Goal: Task Accomplishment & Management: Manage account settings

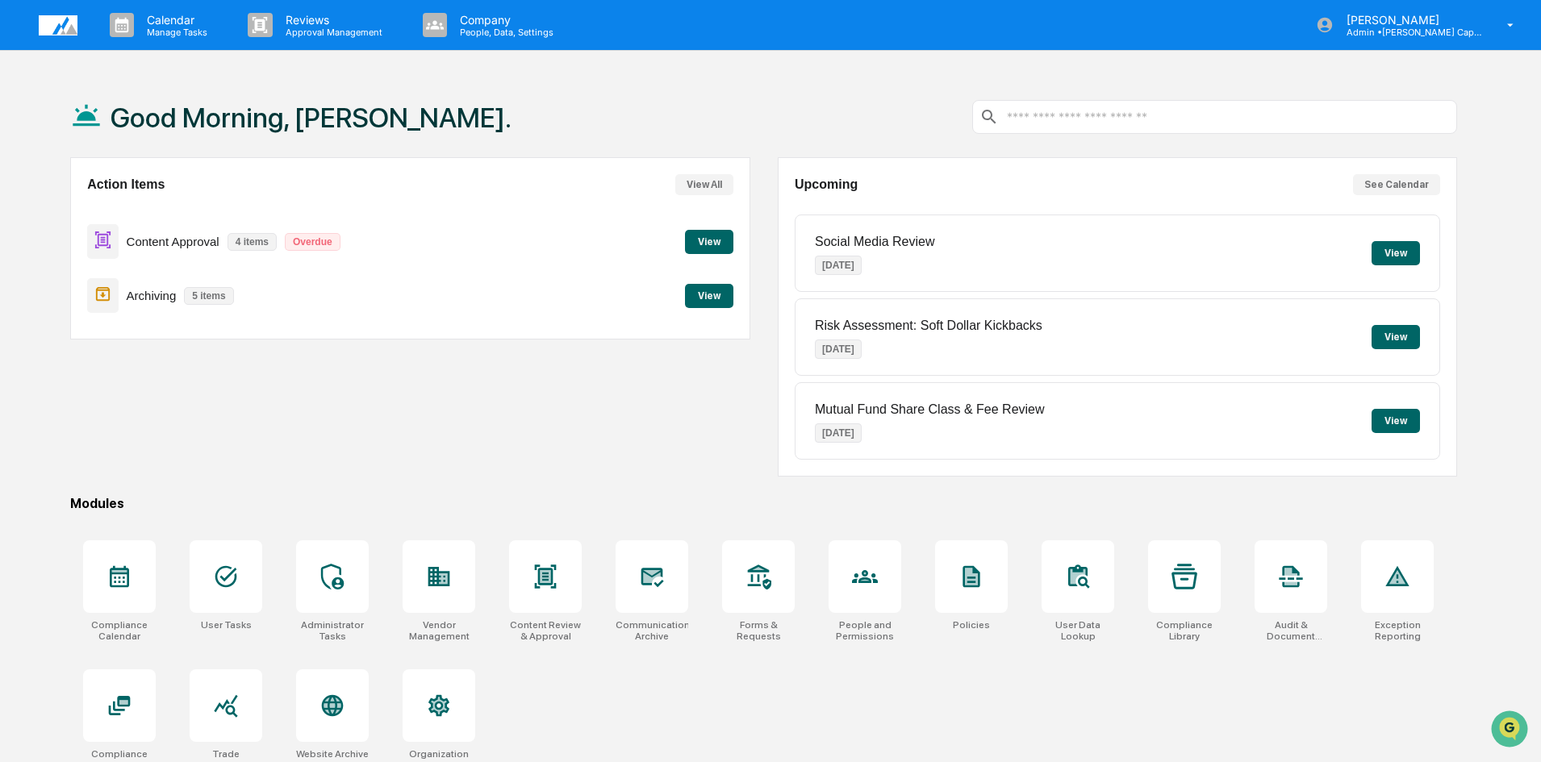
click at [704, 230] on button "View" at bounding box center [709, 242] width 48 height 24
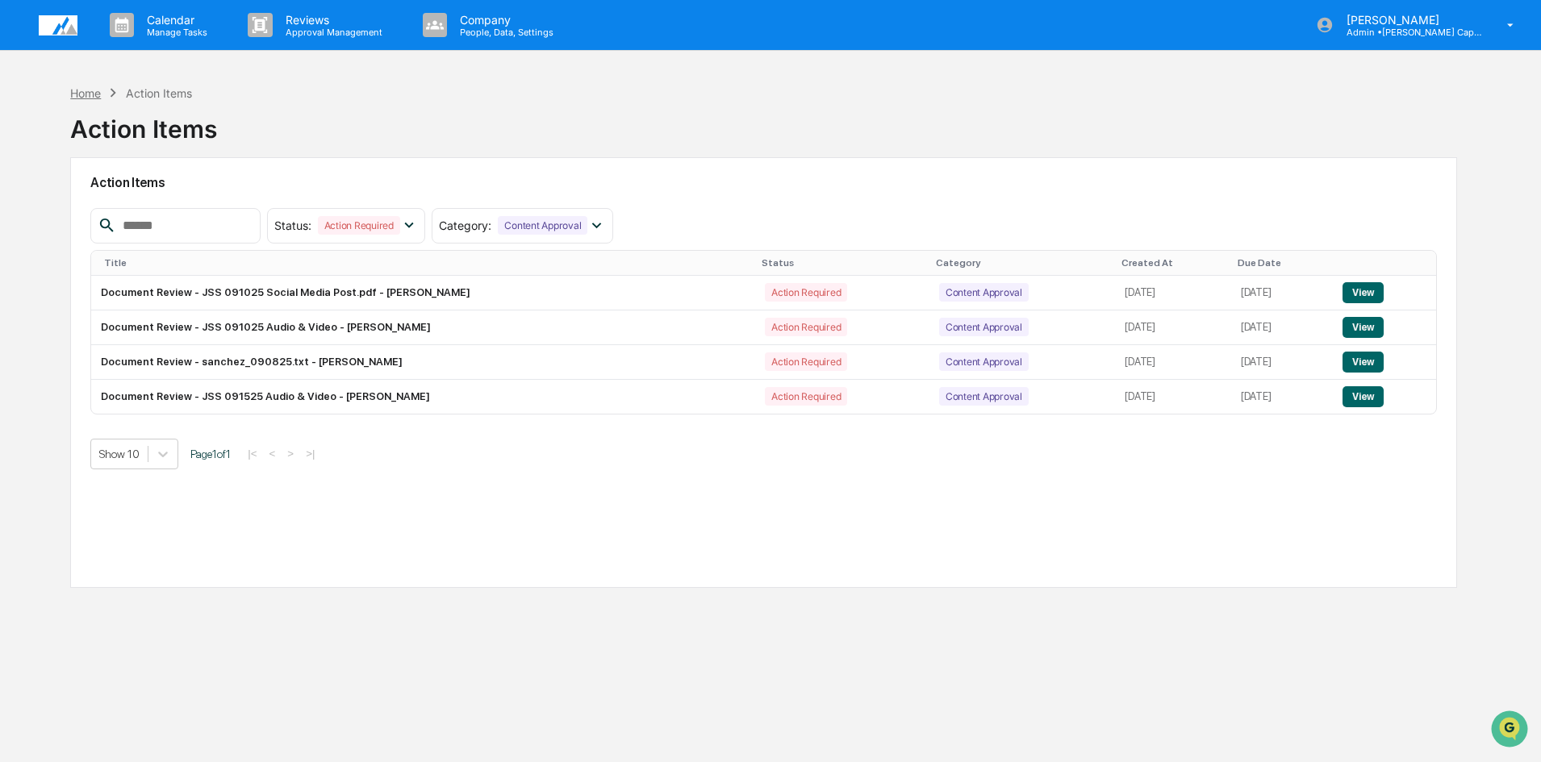
click at [74, 99] on div "Home" at bounding box center [85, 93] width 31 height 14
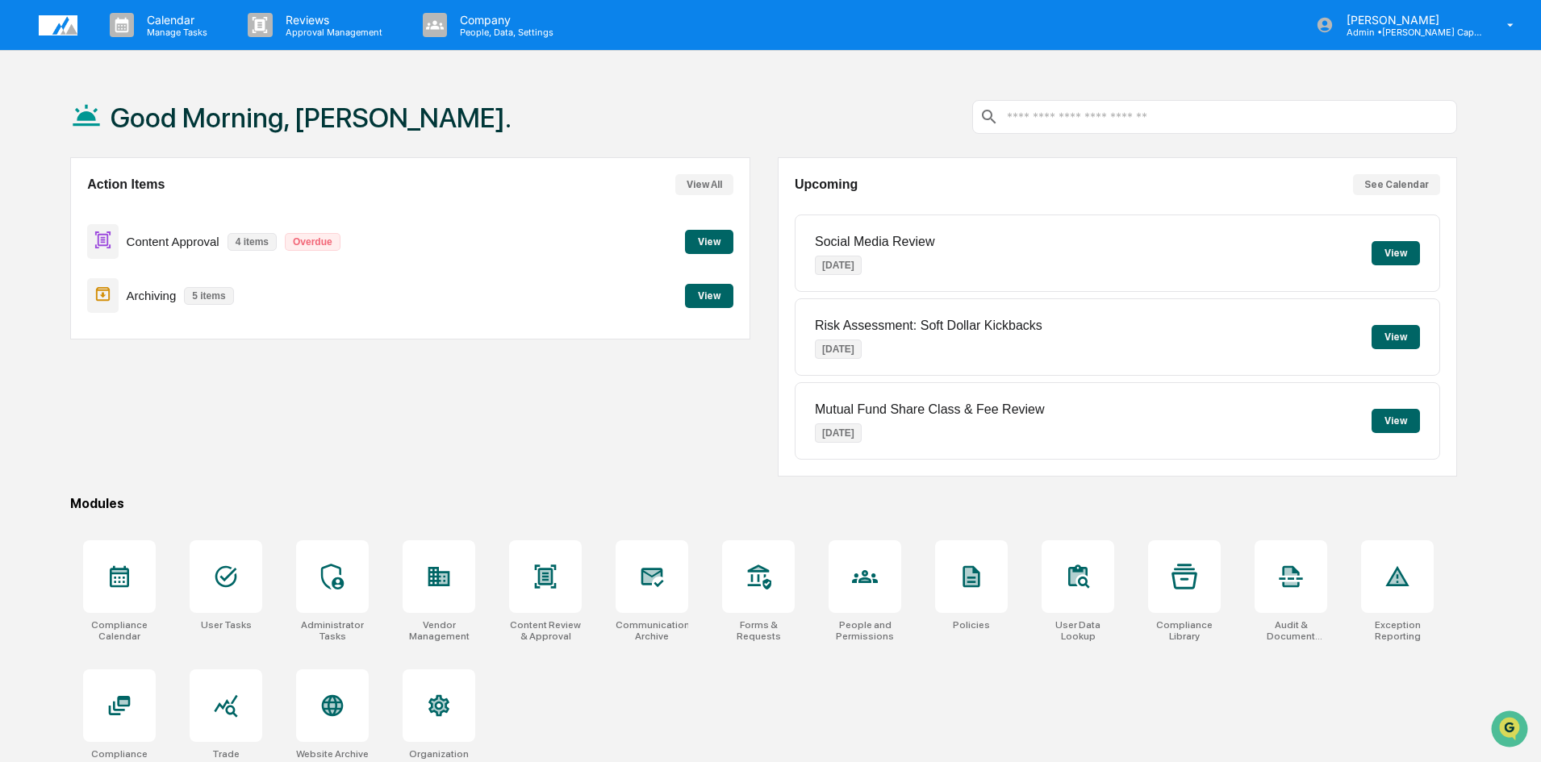
click at [712, 295] on button "View" at bounding box center [709, 296] width 48 height 24
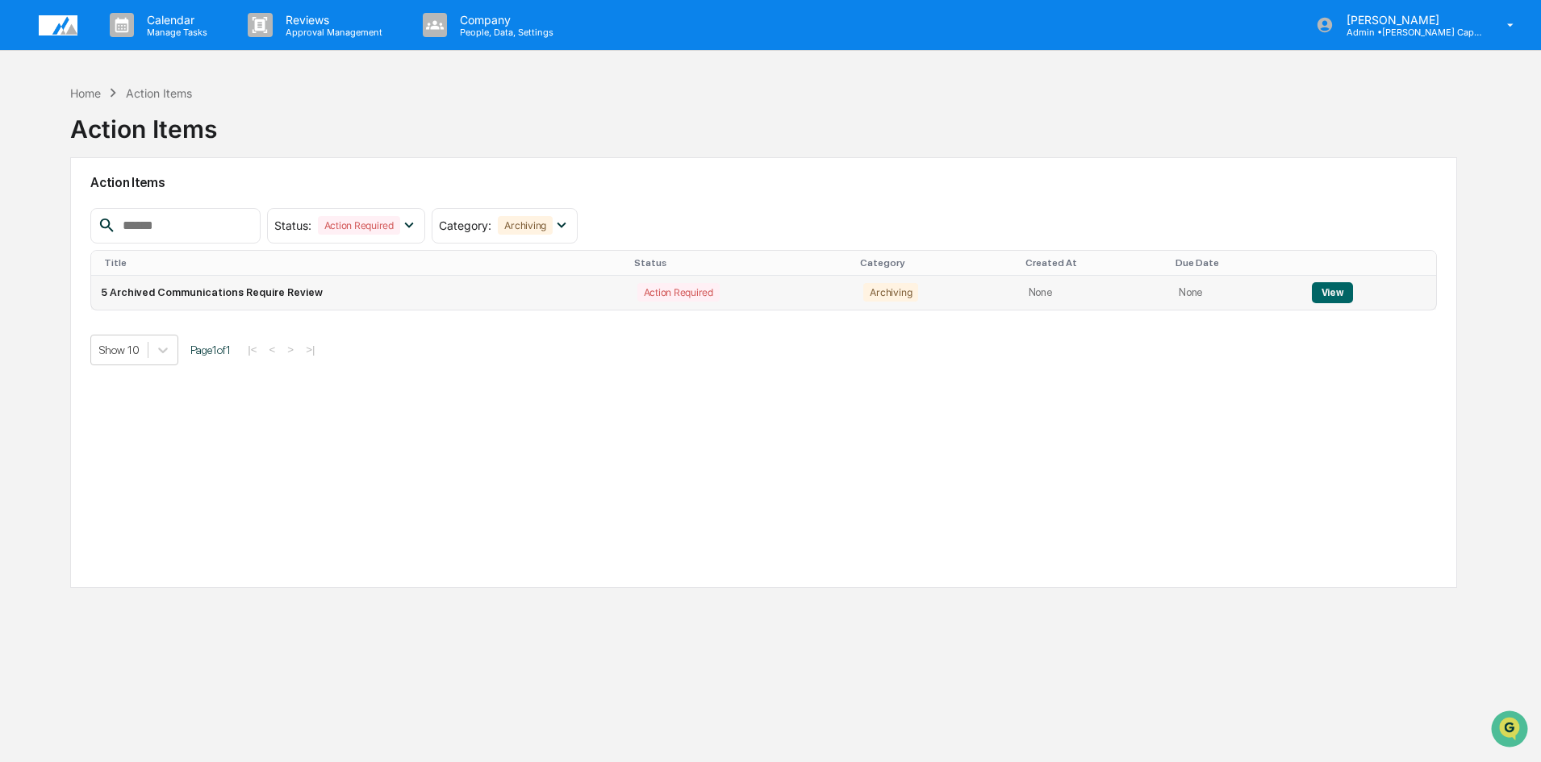
click at [1328, 288] on button "View" at bounding box center [1332, 292] width 41 height 21
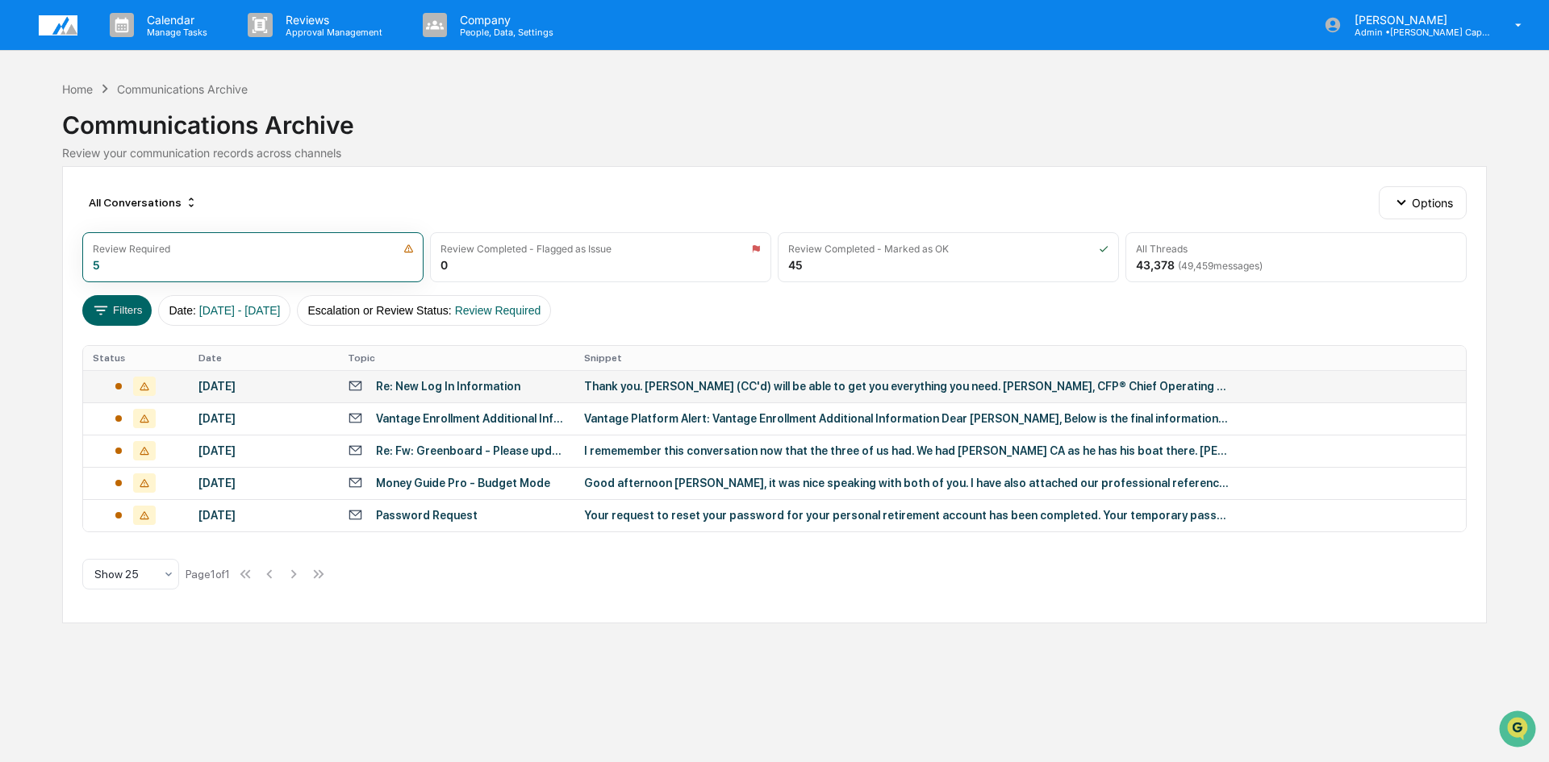
click at [485, 386] on div "Re: New Log In Information" at bounding box center [448, 386] width 144 height 13
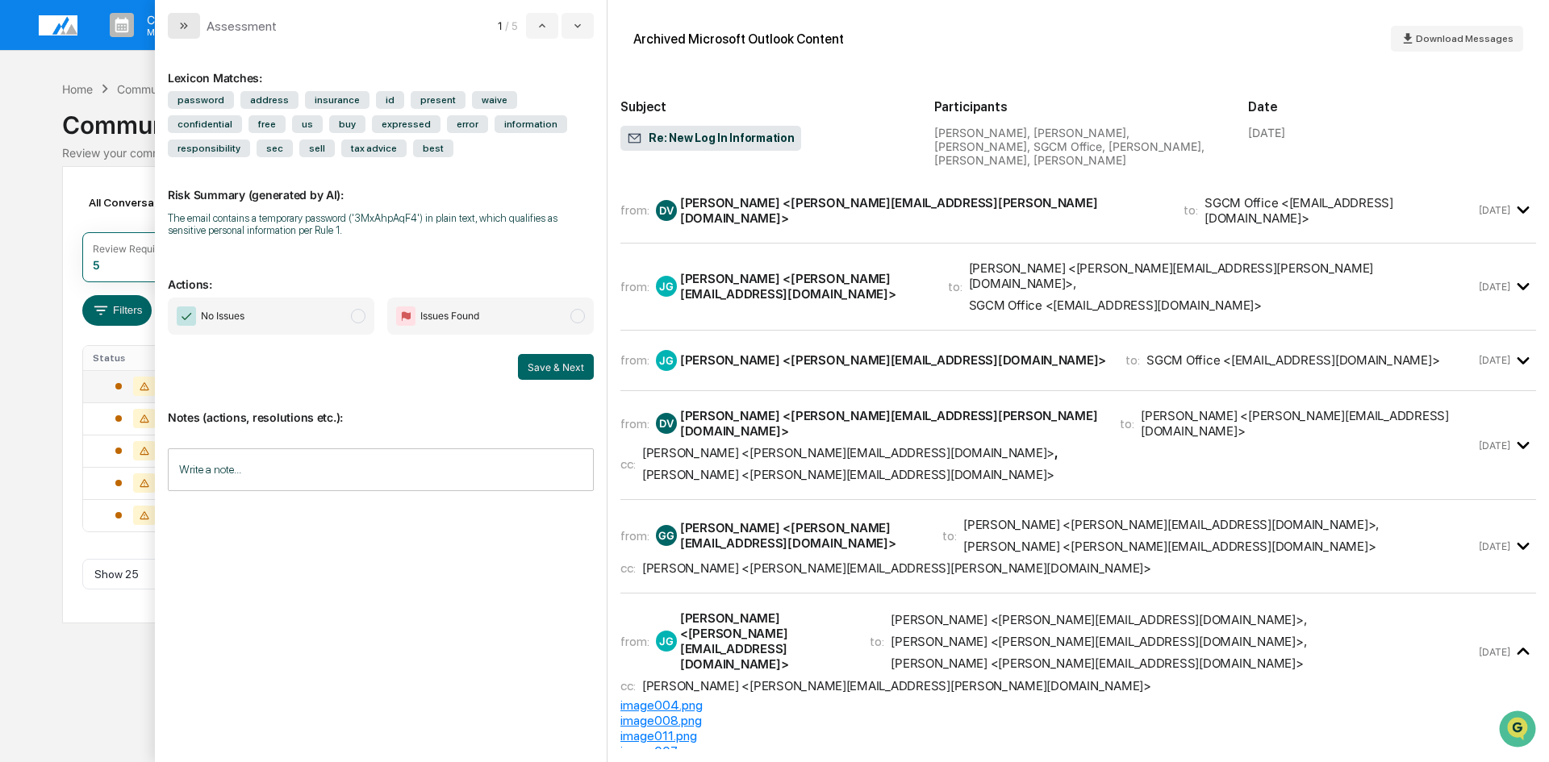
click at [180, 28] on icon "modal" at bounding box center [183, 25] width 13 height 13
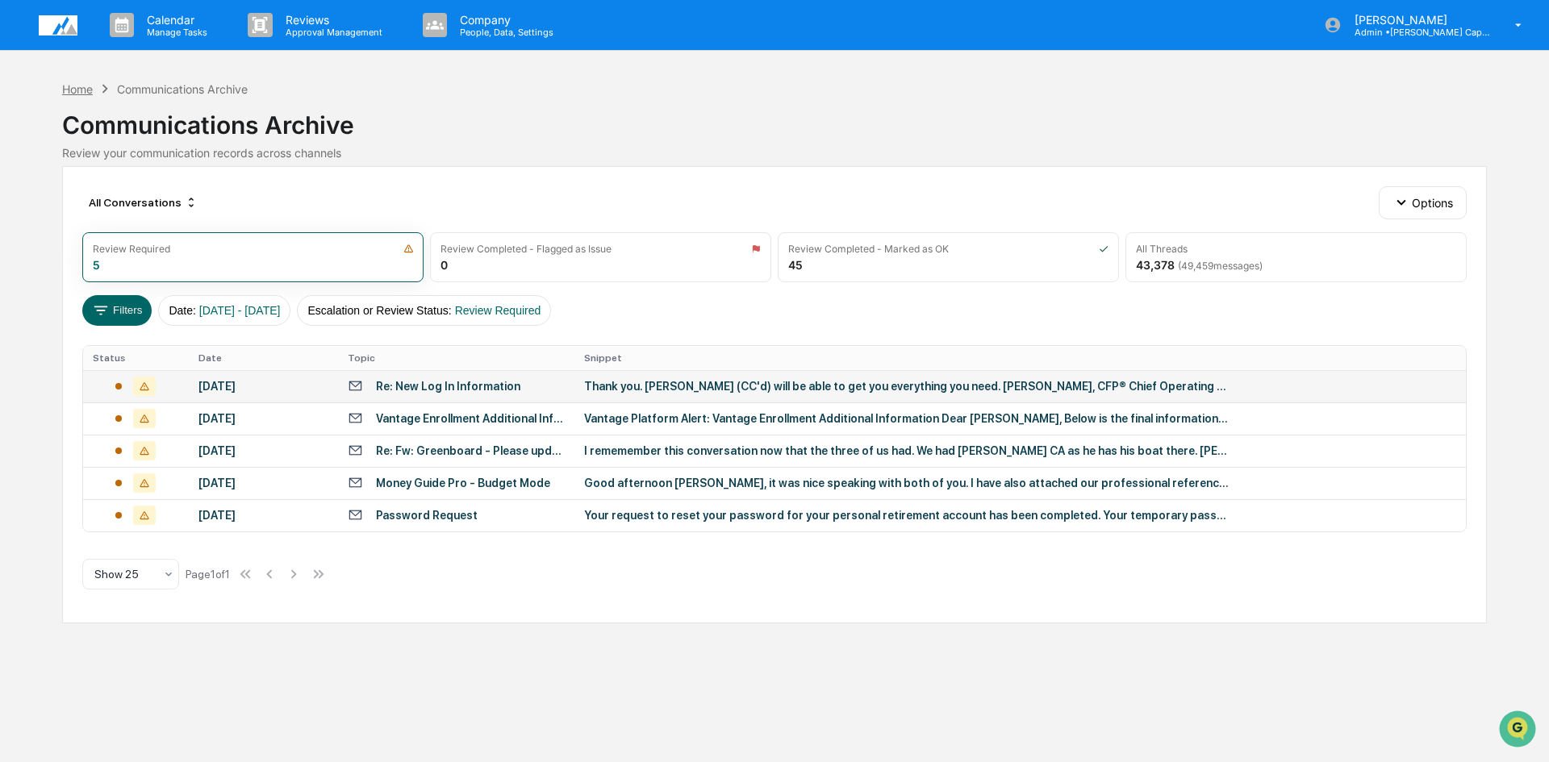
click at [81, 93] on div "Home" at bounding box center [77, 89] width 31 height 14
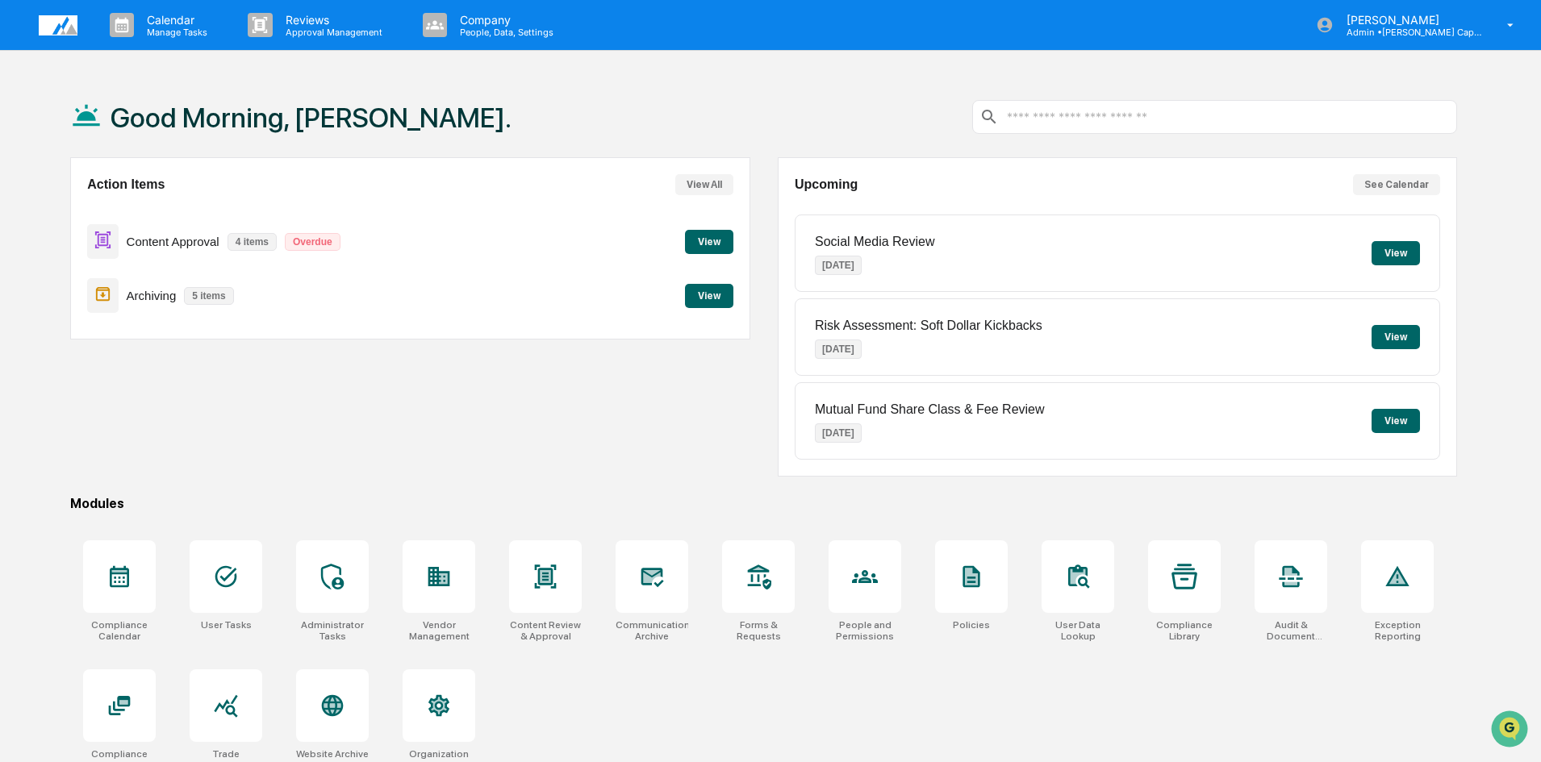
click at [699, 182] on button "View All" at bounding box center [704, 184] width 58 height 21
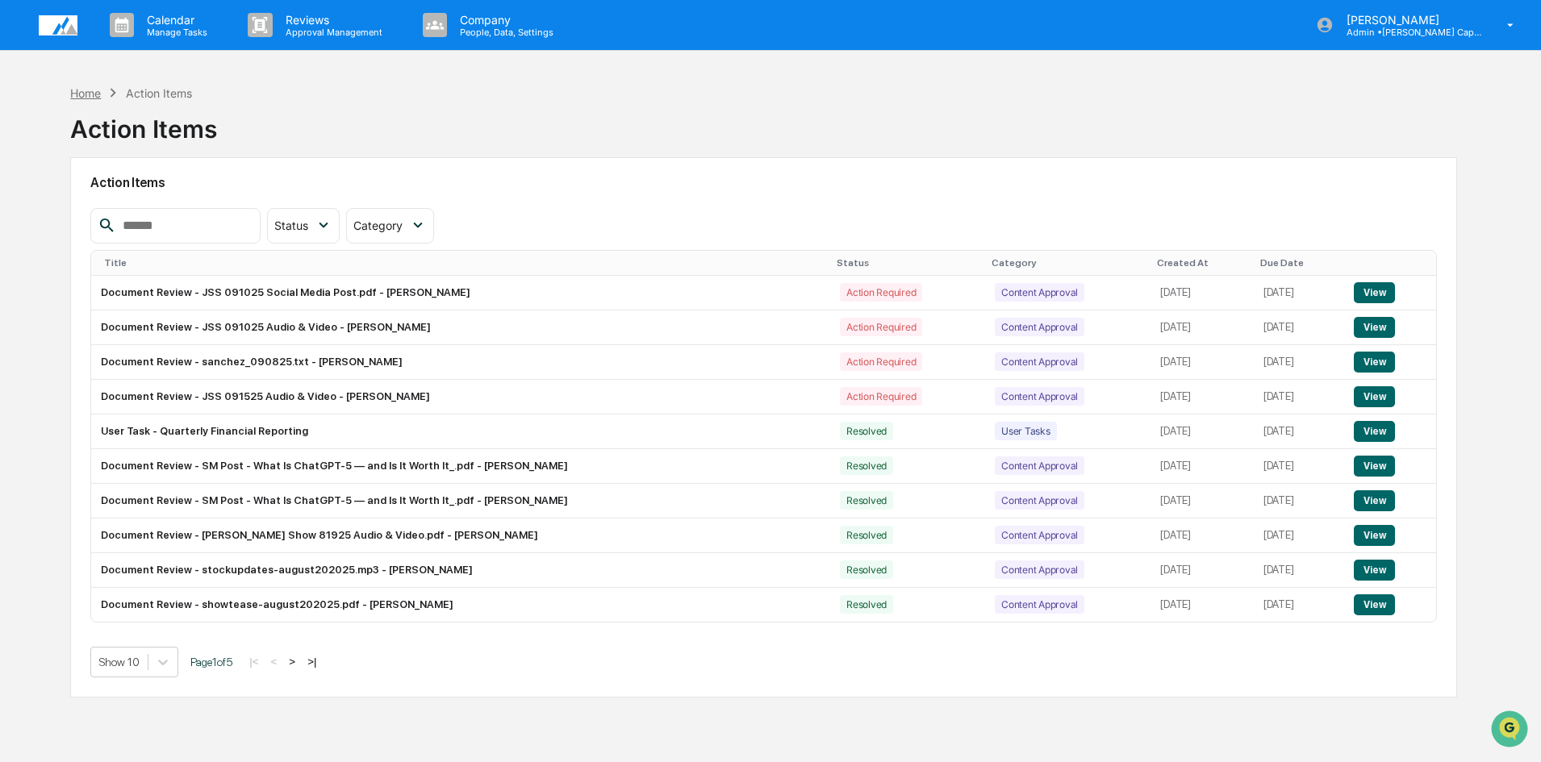
click at [82, 90] on div "Home" at bounding box center [85, 93] width 31 height 14
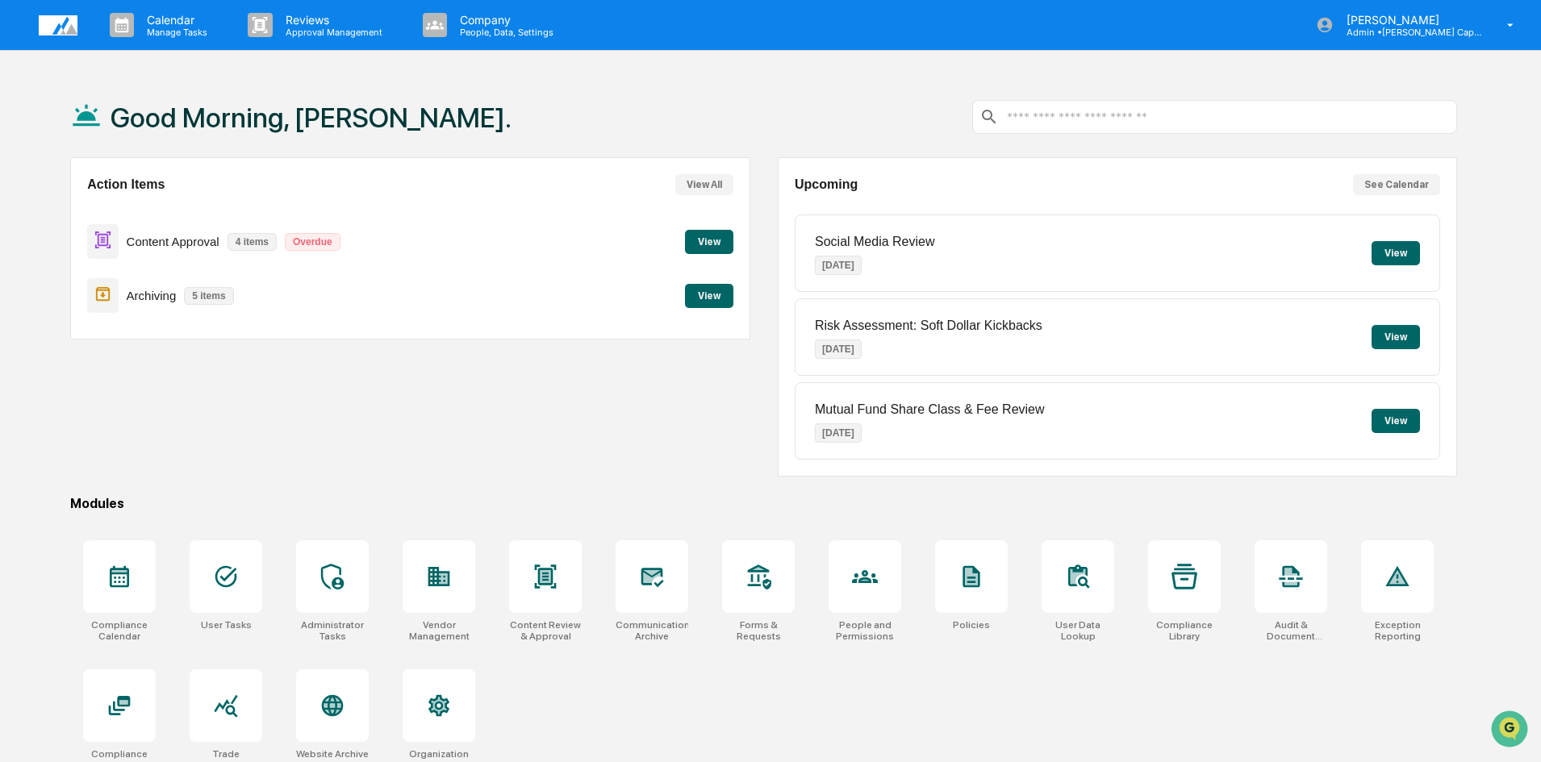
click at [712, 292] on button "View" at bounding box center [709, 296] width 48 height 24
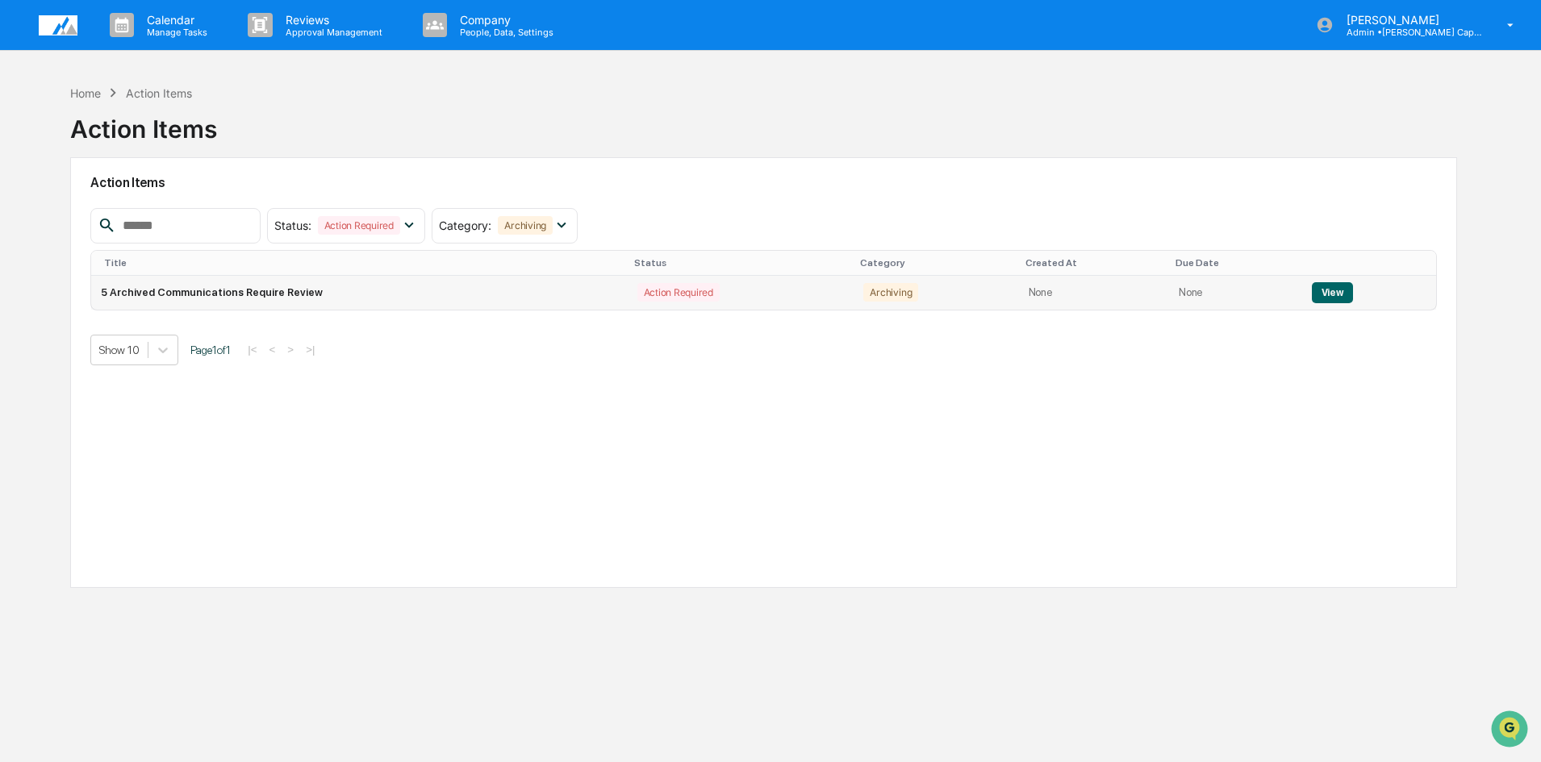
click at [1328, 288] on button "View" at bounding box center [1332, 292] width 41 height 21
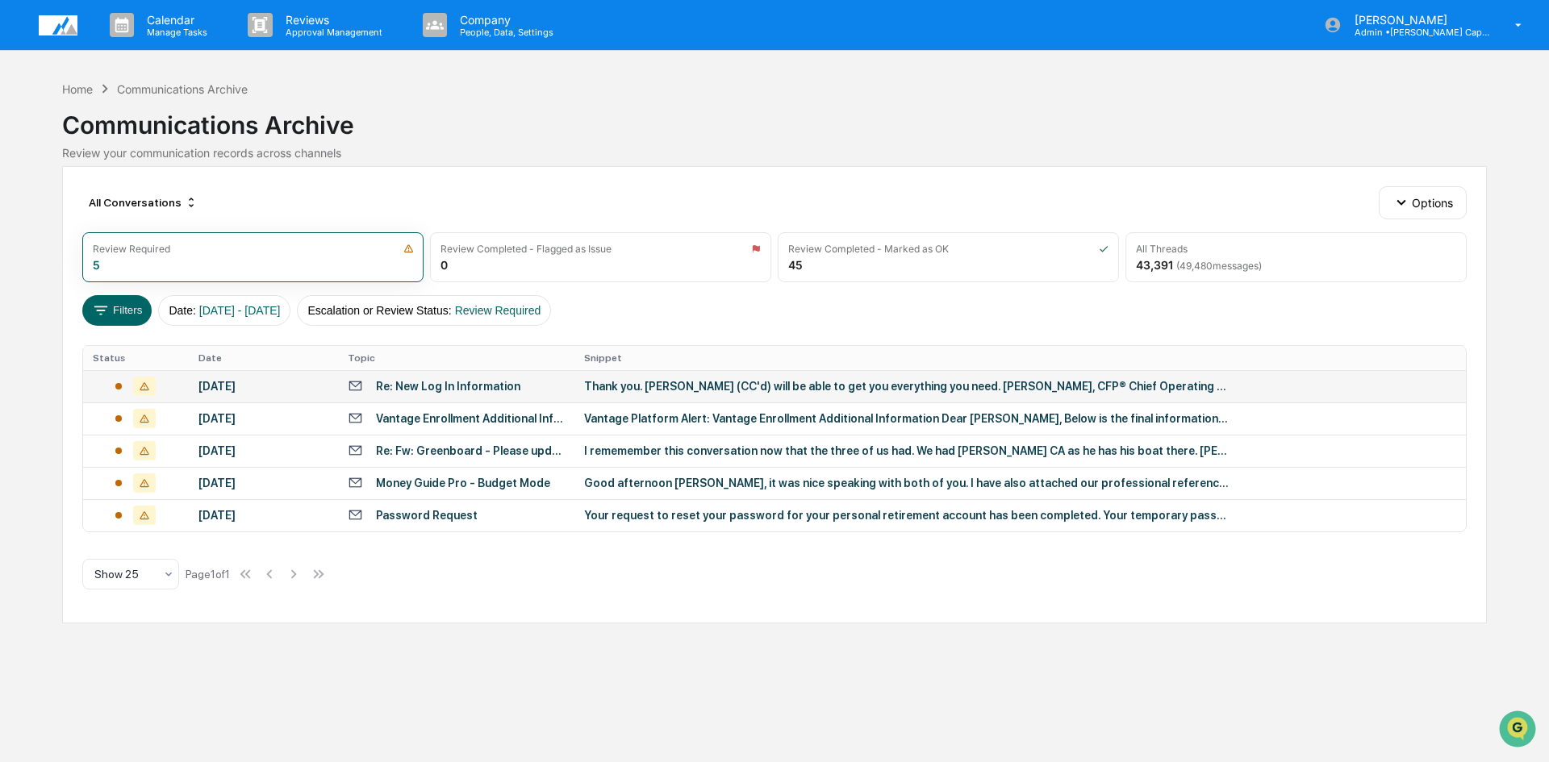
click at [144, 384] on icon at bounding box center [144, 386] width 9 height 8
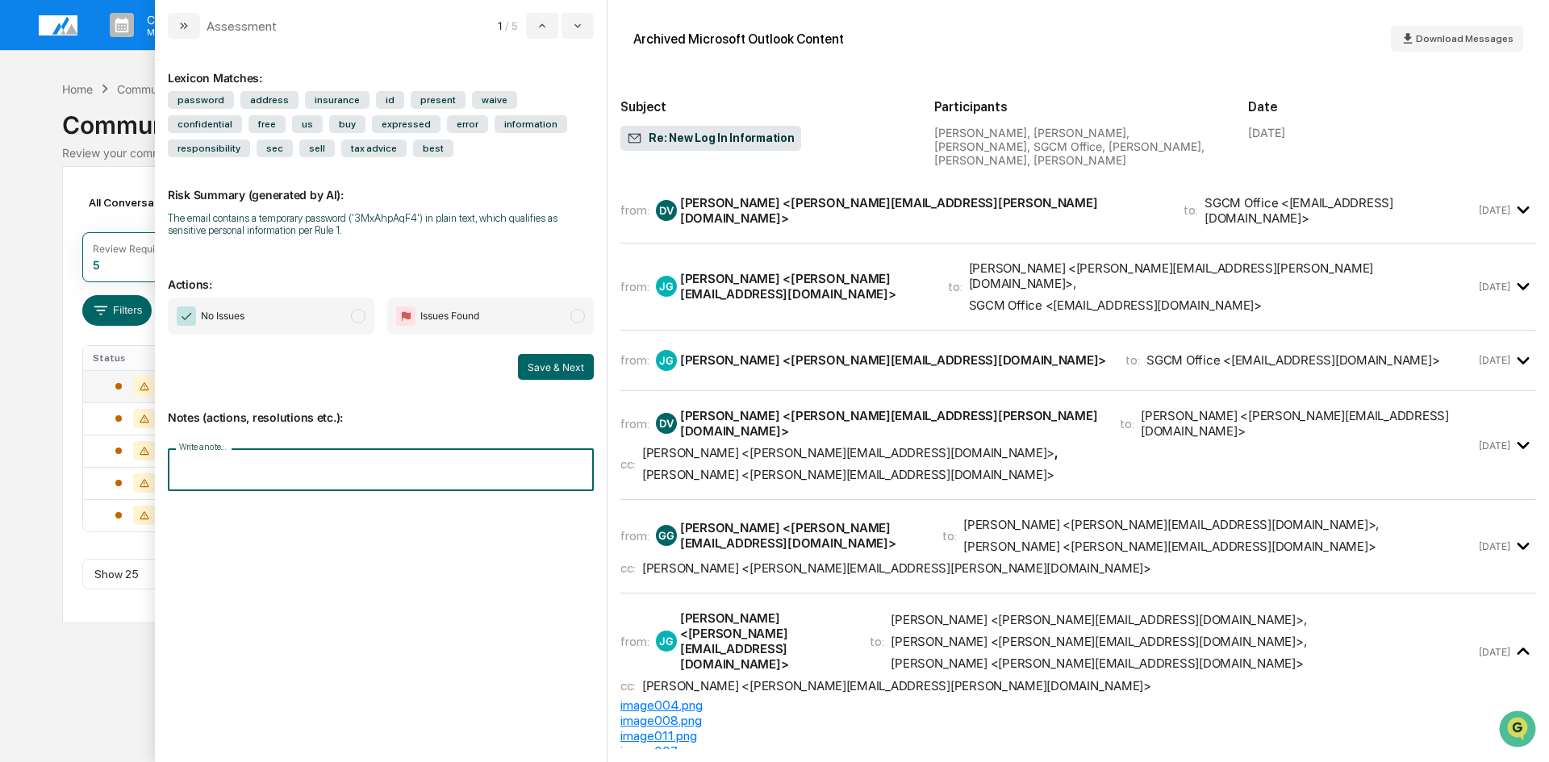
click at [300, 466] on input "Write a note..." at bounding box center [381, 470] width 426 height 43
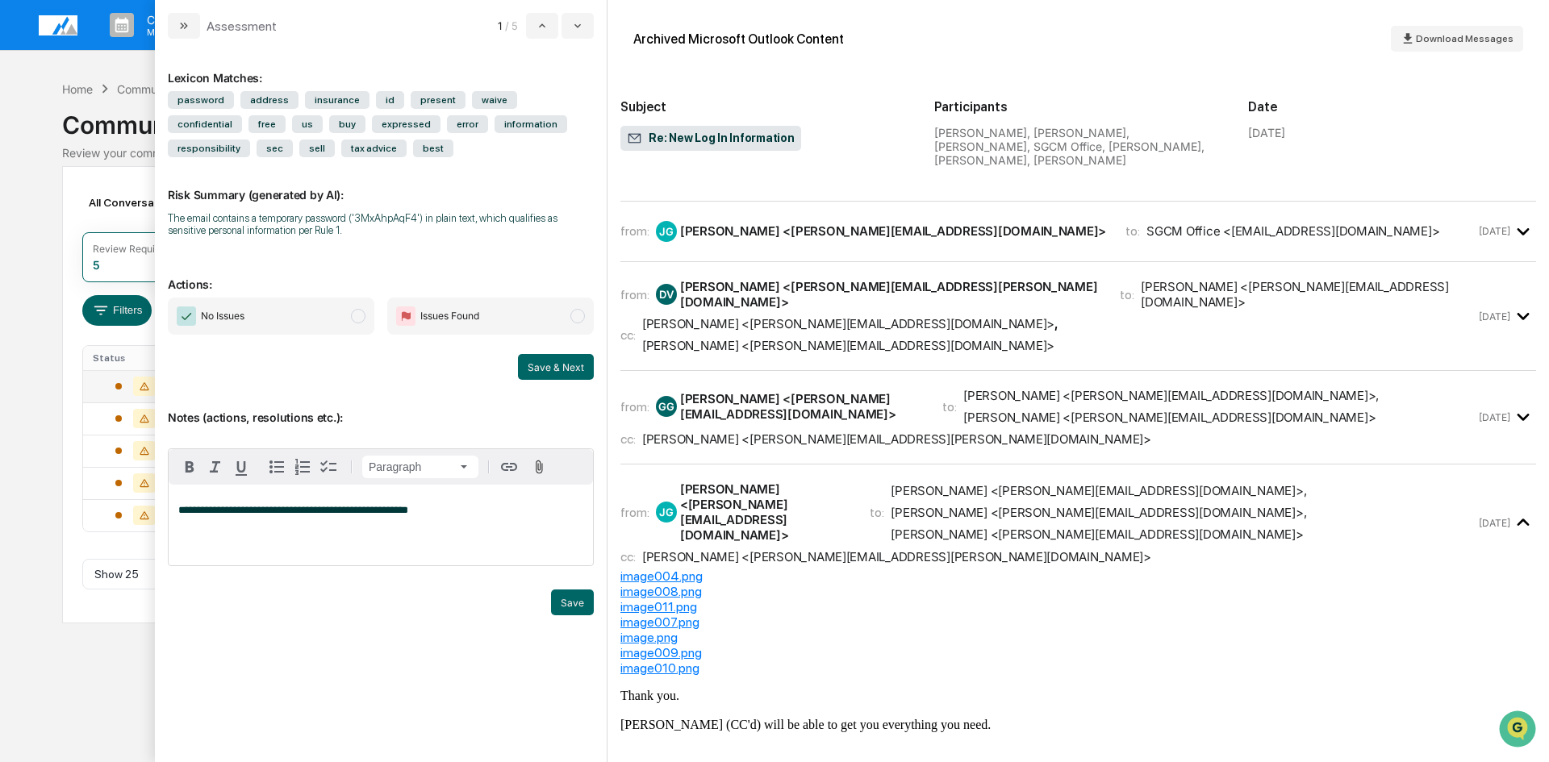
scroll to position [81, 0]
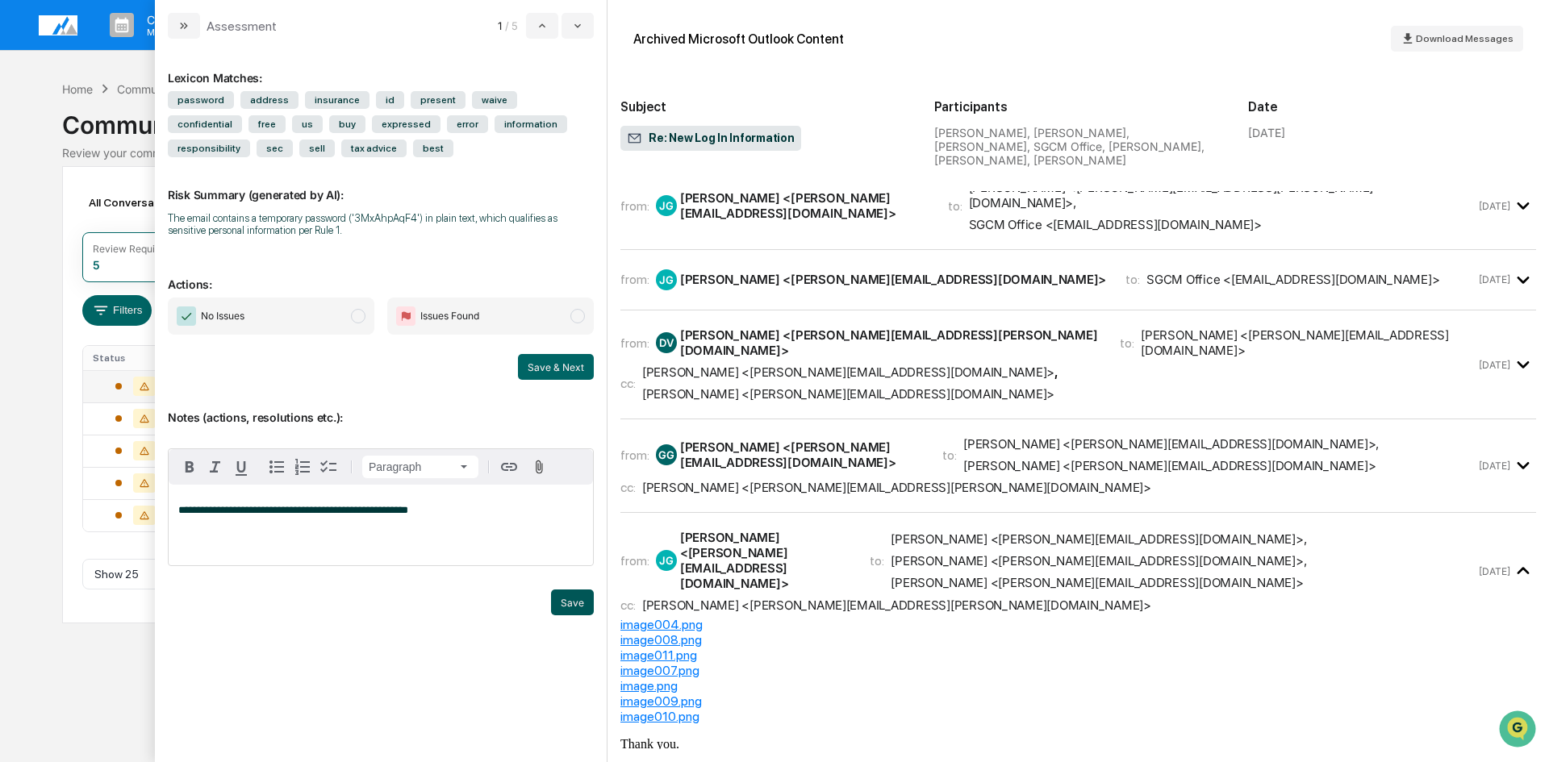
click at [571, 596] on button "Save" at bounding box center [572, 603] width 43 height 26
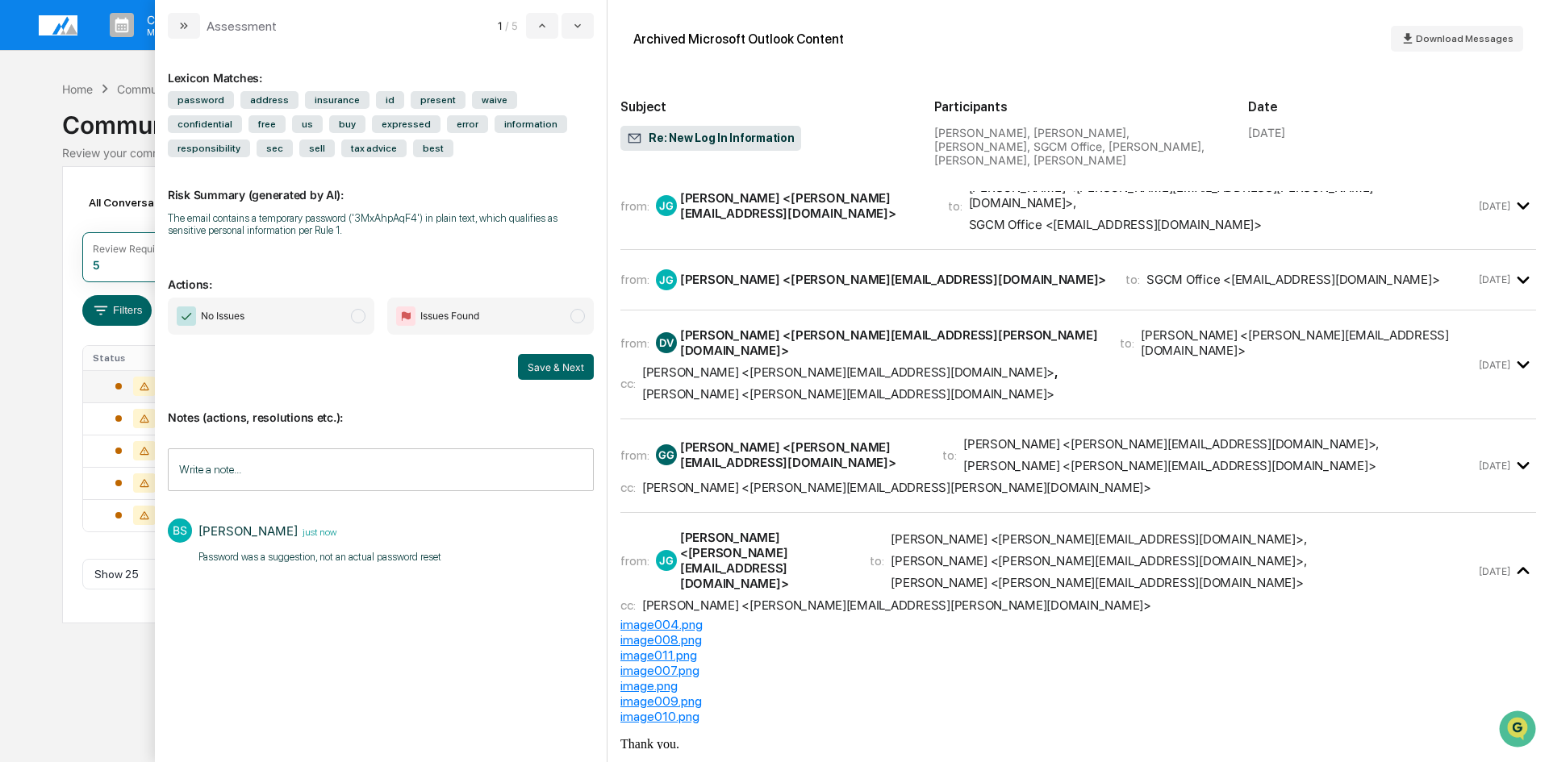
drag, startPoint x: 567, startPoint y: 365, endPoint x: 438, endPoint y: 603, distance: 270.7
click at [567, 364] on button "Save & Next" at bounding box center [556, 367] width 76 height 26
click at [361, 313] on span "modal" at bounding box center [358, 316] width 15 height 15
click at [549, 362] on button "Save & Next" at bounding box center [556, 367] width 76 height 26
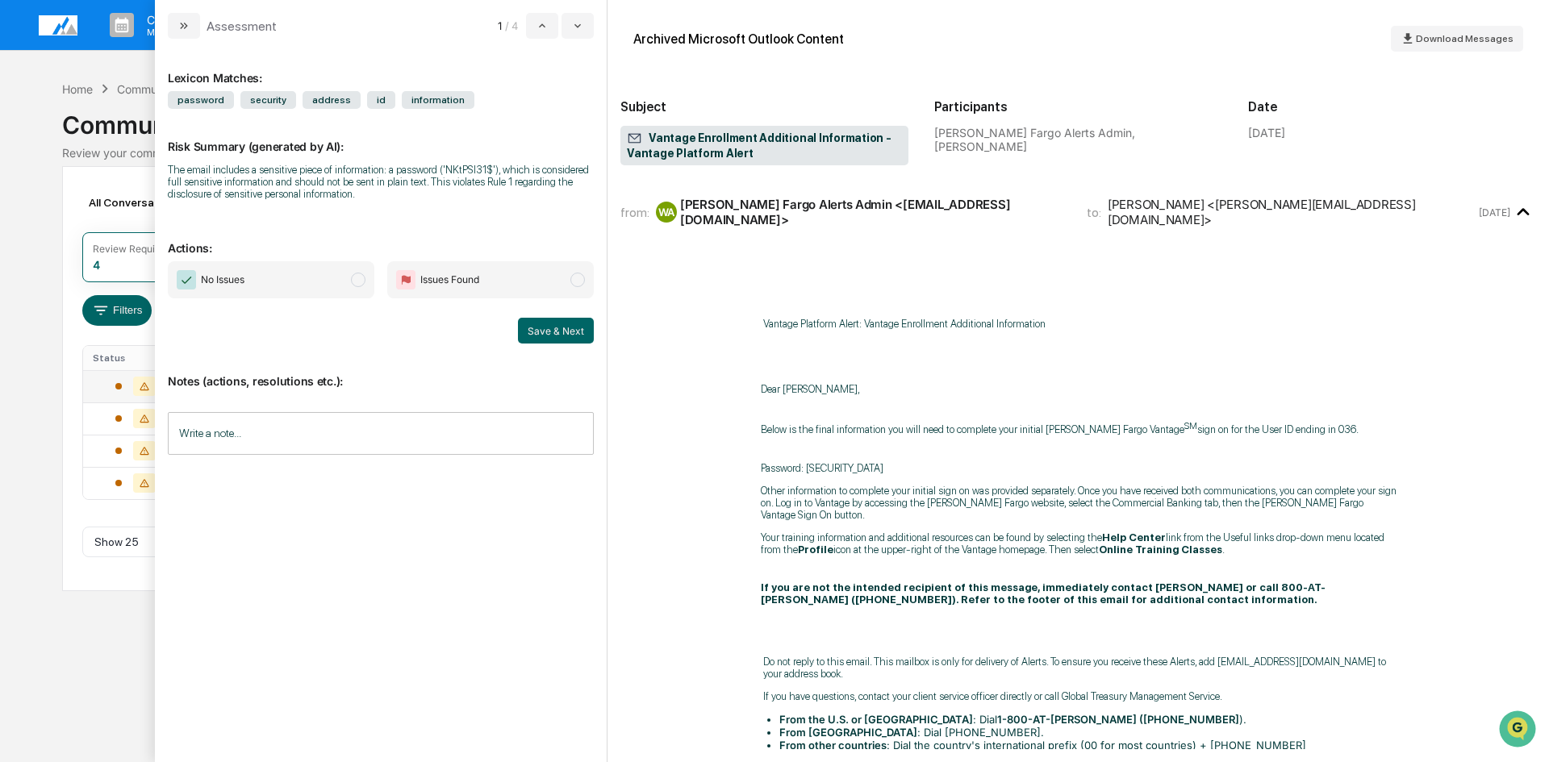
click at [369, 436] on input "Write a note..." at bounding box center [381, 433] width 426 height 43
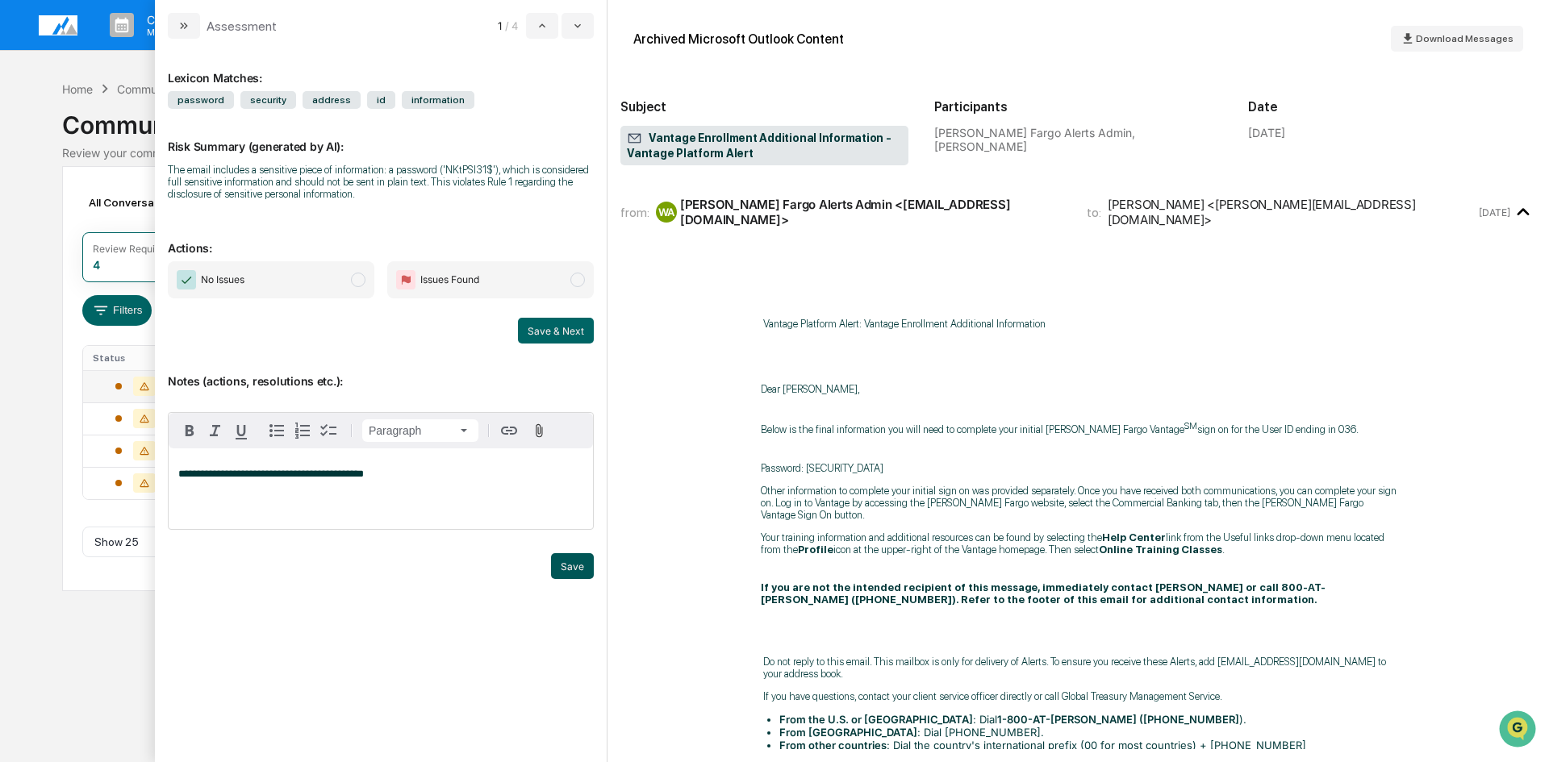
click at [570, 565] on button "Save" at bounding box center [572, 566] width 43 height 26
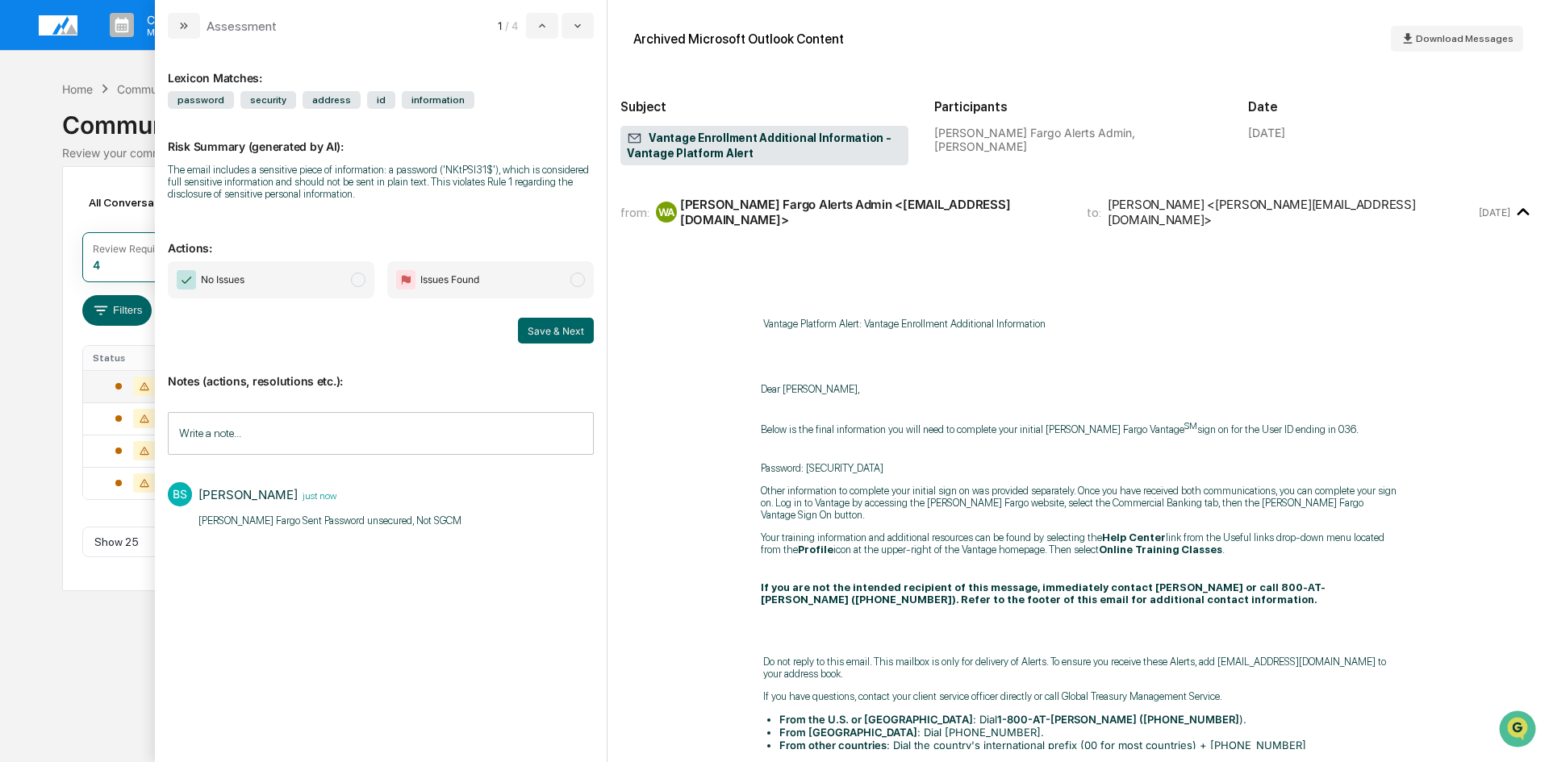
click at [578, 285] on span "modal" at bounding box center [577, 280] width 15 height 15
click at [566, 329] on button "Save & Next" at bounding box center [556, 331] width 76 height 26
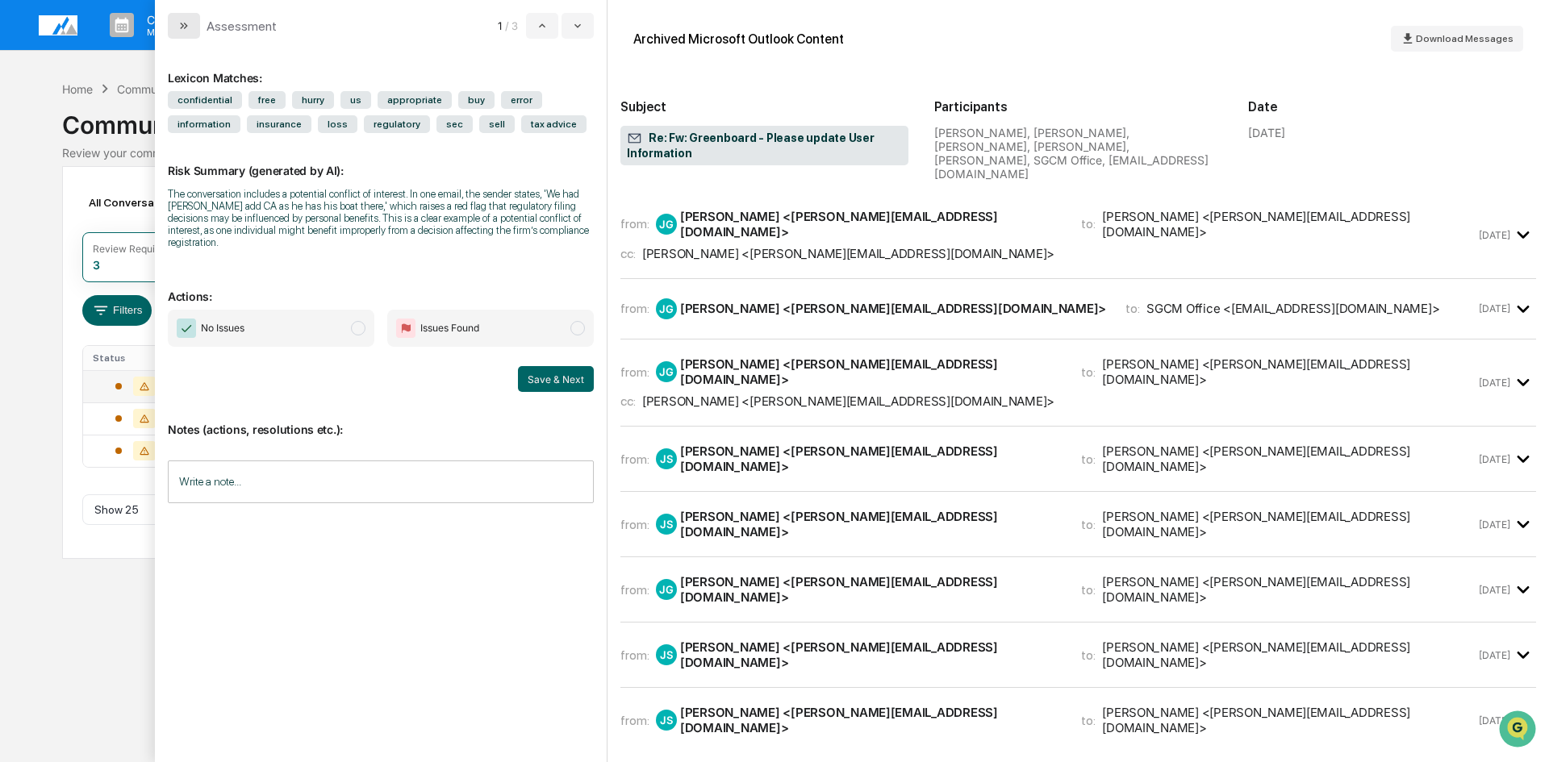
click at [182, 14] on button "modal" at bounding box center [184, 26] width 32 height 26
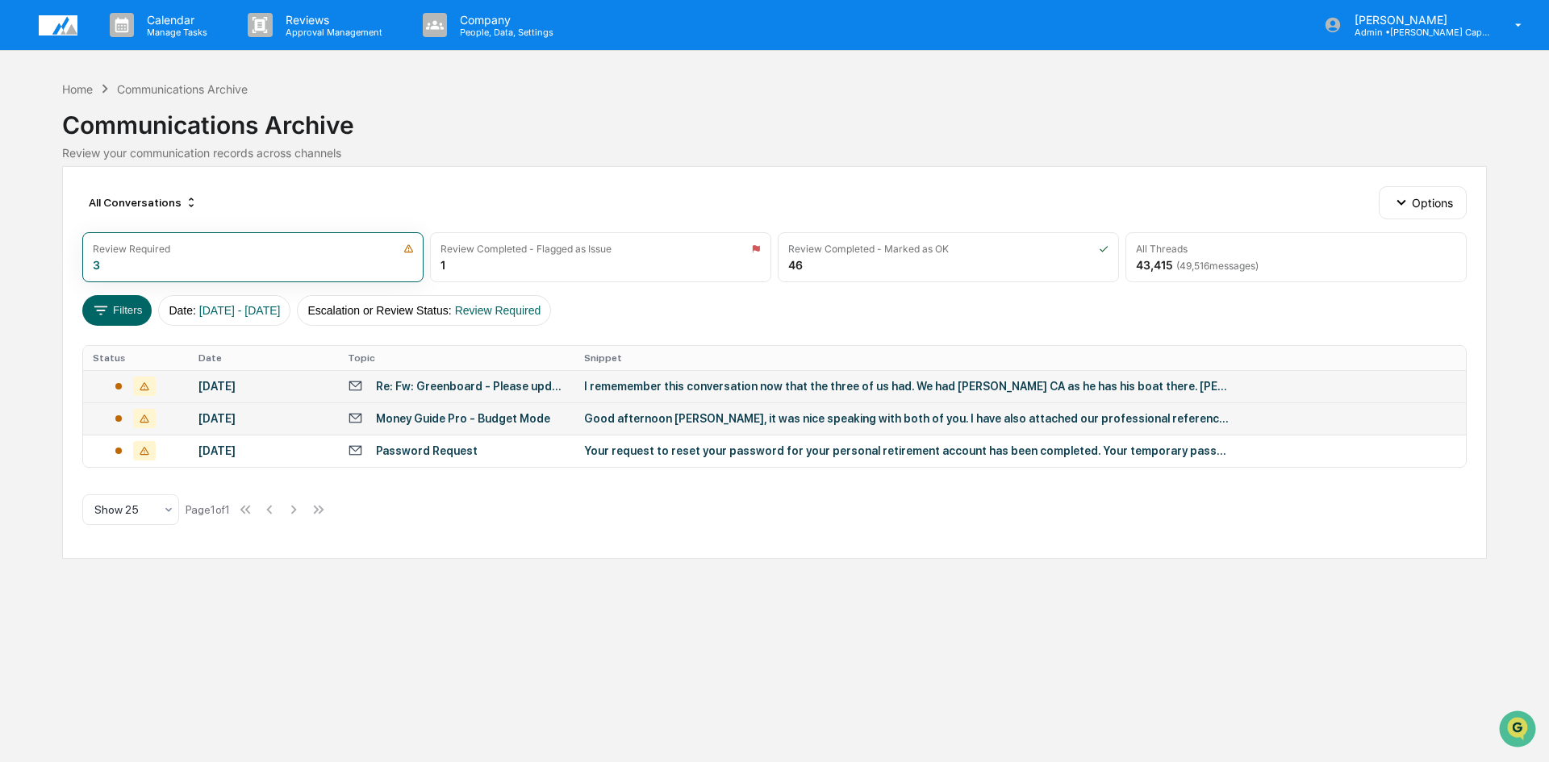
click at [495, 419] on div "Money Guide Pro - Budget Mode" at bounding box center [463, 418] width 174 height 13
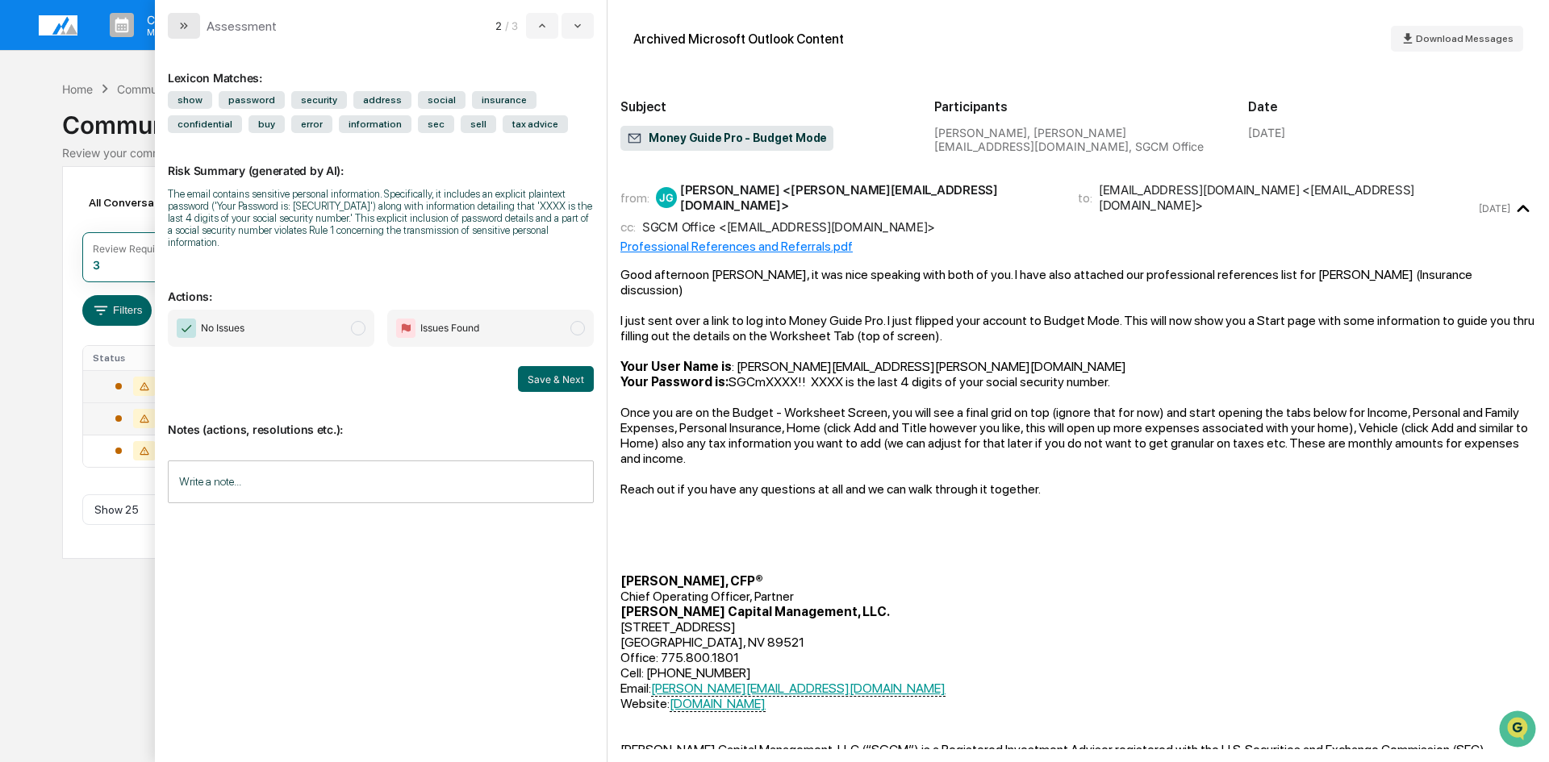
click at [184, 32] on button "modal" at bounding box center [184, 26] width 32 height 26
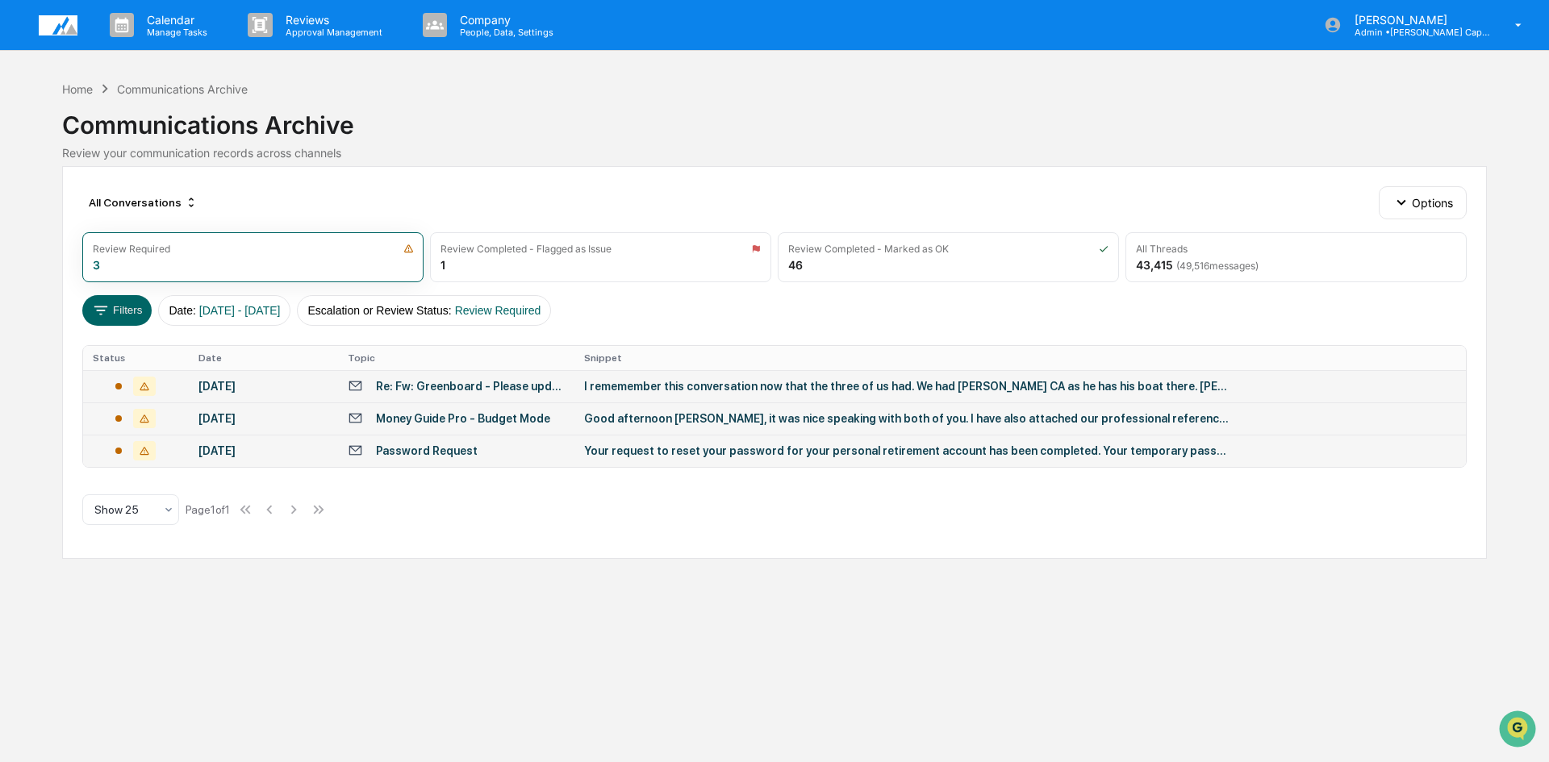
click at [443, 457] on div "Password Request" at bounding box center [456, 450] width 217 height 15
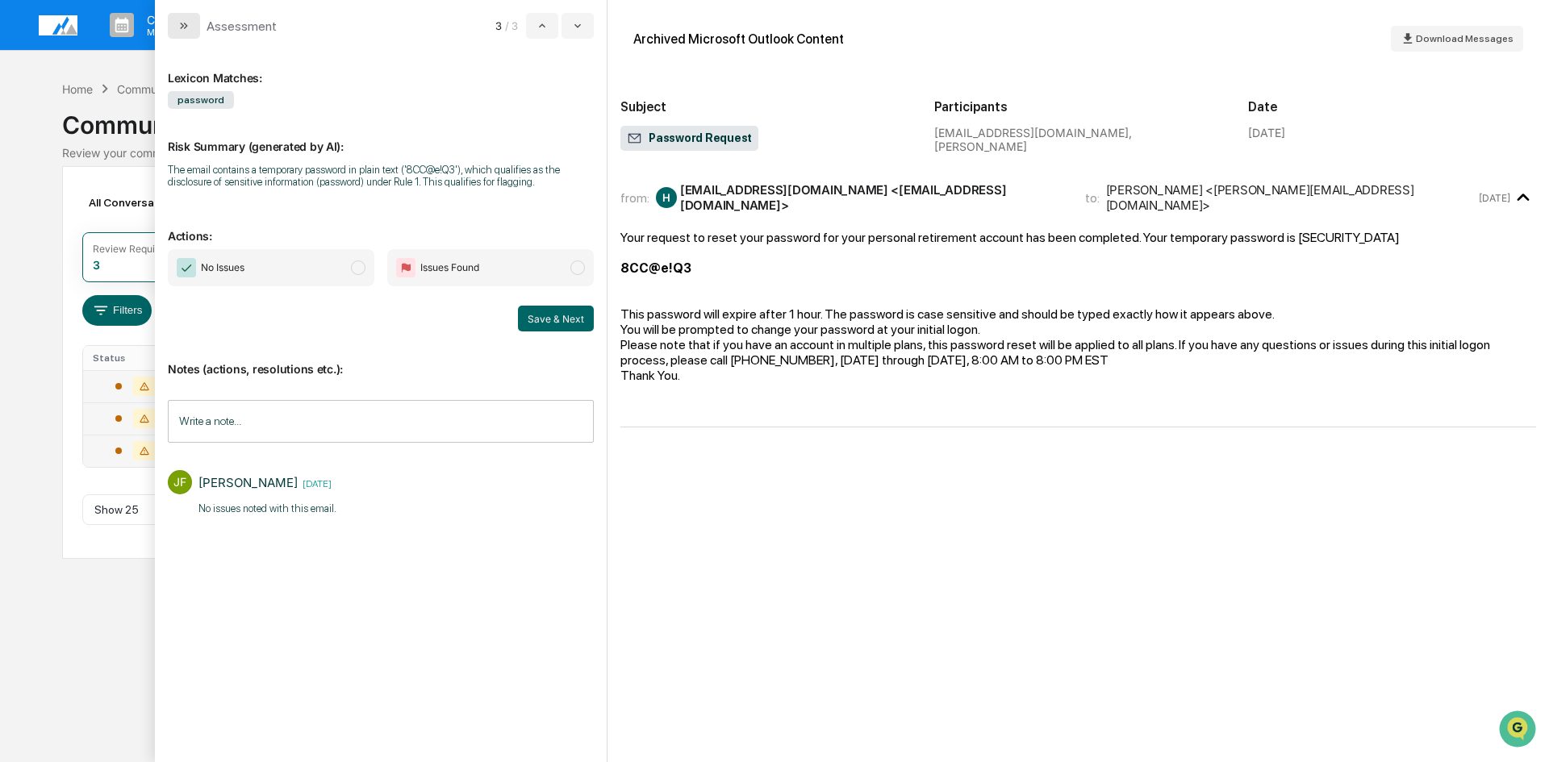
click at [187, 20] on icon "modal" at bounding box center [183, 25] width 13 height 13
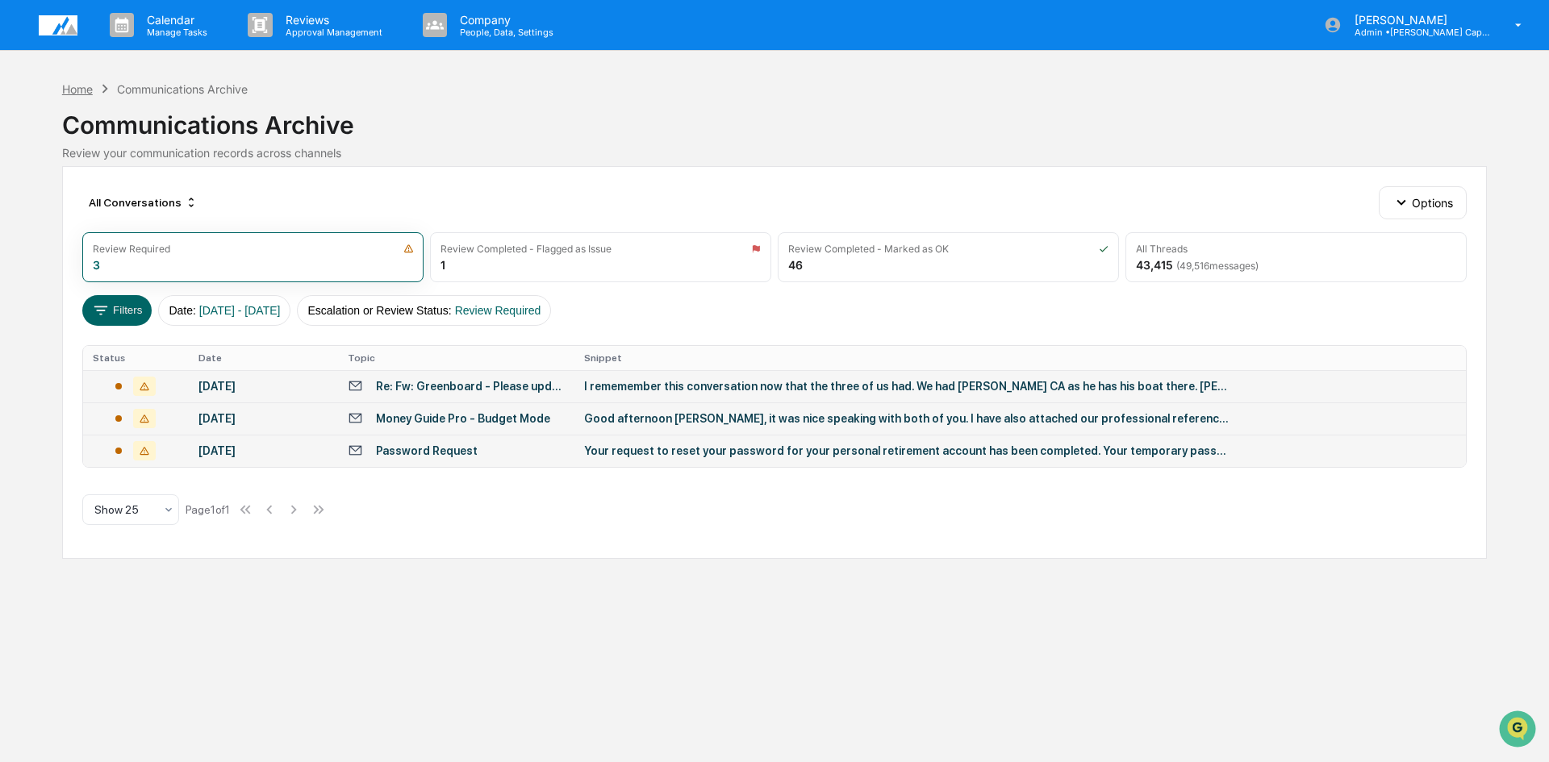
click at [77, 90] on div "Home" at bounding box center [77, 89] width 31 height 14
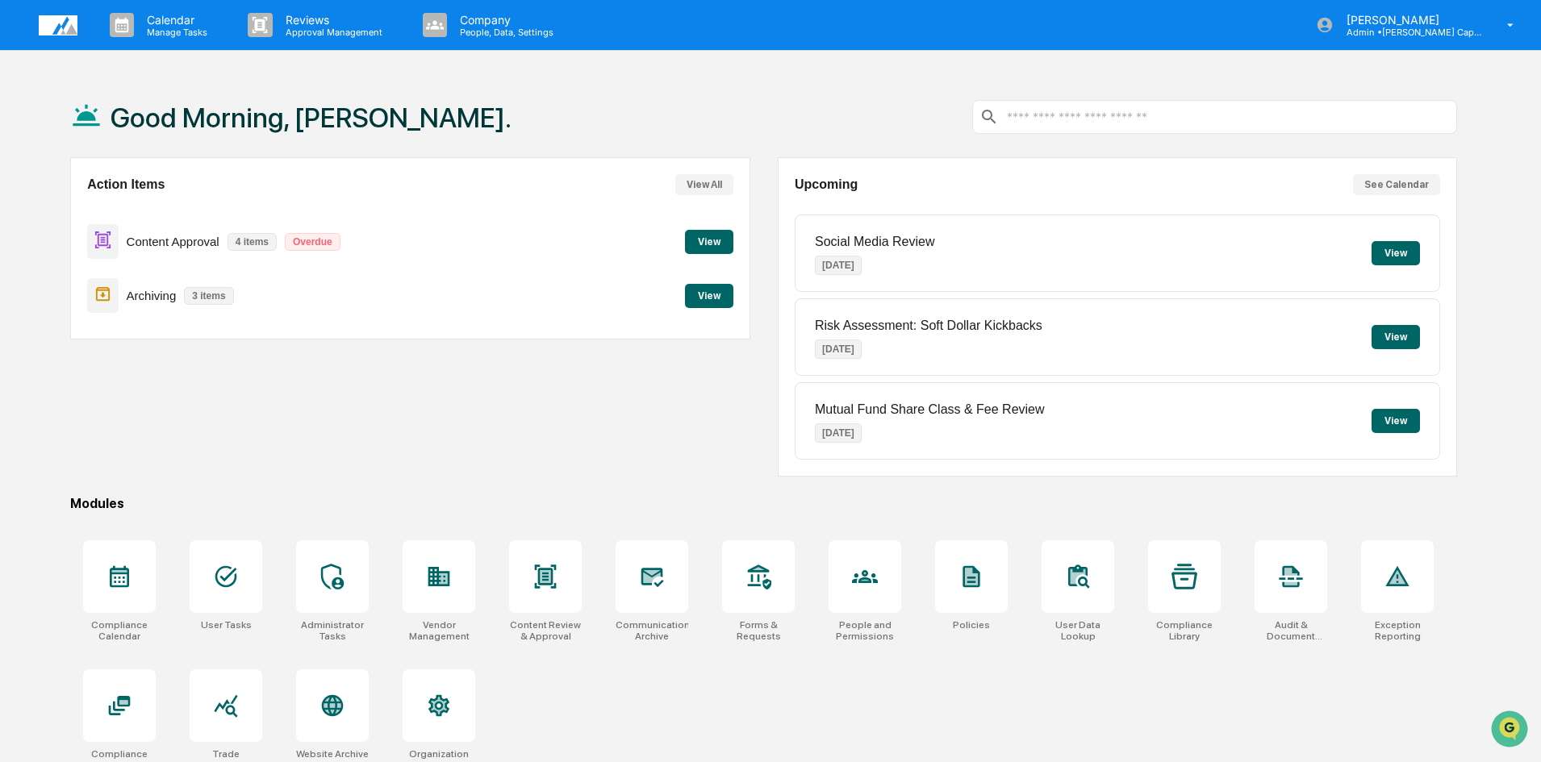
click at [507, 419] on div "Action Items View All Content Approval 4 items Overdue View Archiving 3 items V…" at bounding box center [409, 316] width 679 height 319
click at [112, 447] on div "Action Items View All Content Approval 4 items Overdue View Archiving 3 items V…" at bounding box center [409, 316] width 679 height 319
click at [243, 462] on div "Action Items View All Content Approval 4 items Overdue View Archiving 3 items V…" at bounding box center [409, 316] width 679 height 319
click at [118, 446] on div "Action Items View All Content Approval 4 items Overdue View Archiving 3 items V…" at bounding box center [409, 316] width 679 height 319
click at [235, 469] on div "Action Items View All Content Approval 4 items Overdue View Archiving 3 items V…" at bounding box center [409, 316] width 679 height 319
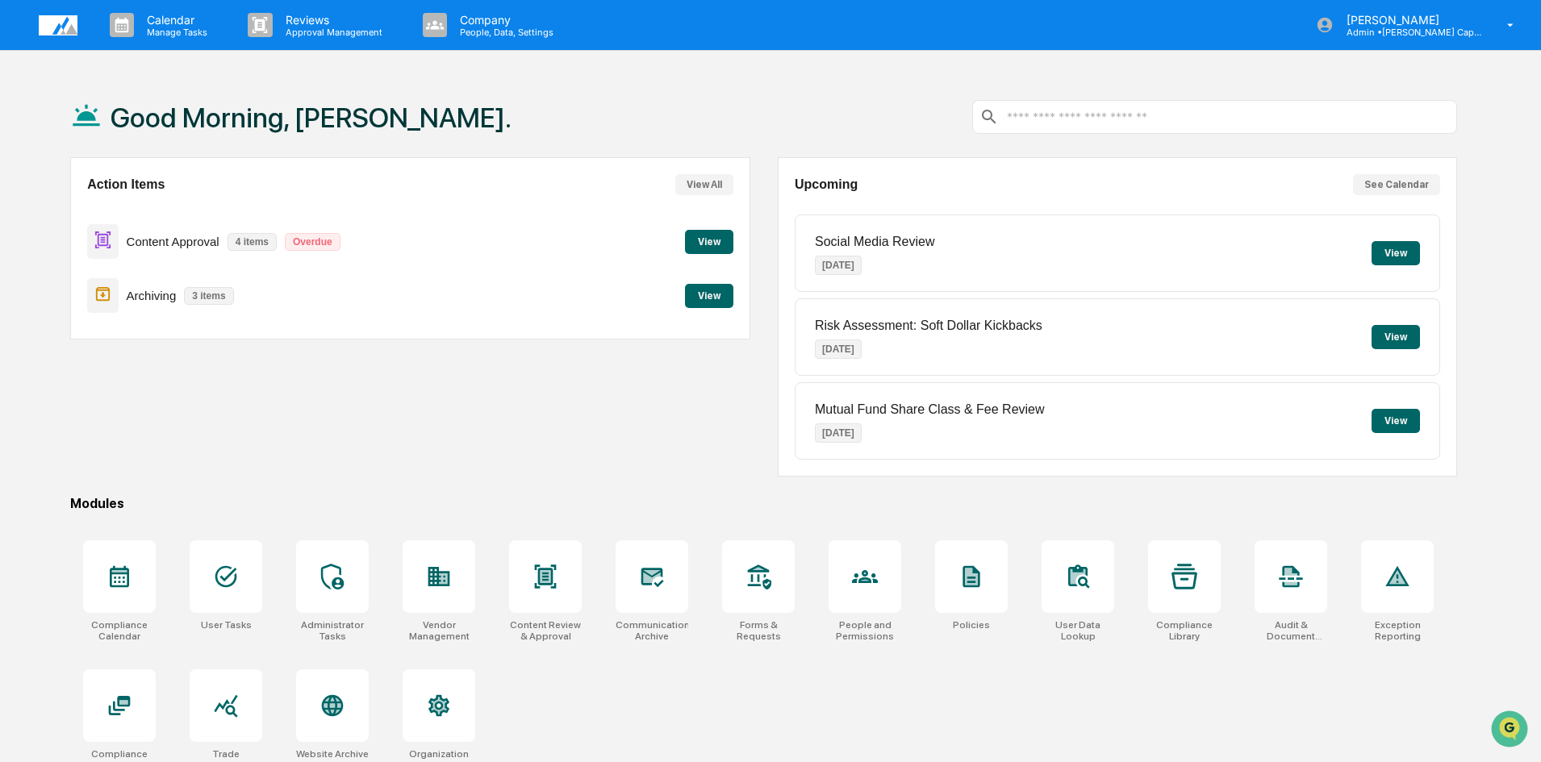
click at [353, 474] on div "Action Items View All Content Approval 4 items Overdue View Archiving 3 items V…" at bounding box center [409, 316] width 679 height 319
click at [453, 480] on div "Good Morning, [PERSON_NAME]. Action Items View All Content Approval 4 items Ove…" at bounding box center [763, 458] width 1435 height 762
click at [244, 469] on div "Action Items View All Content Approval 4 items Overdue View Archiving 3 items V…" at bounding box center [409, 316] width 679 height 319
